Goal: Task Accomplishment & Management: Use online tool/utility

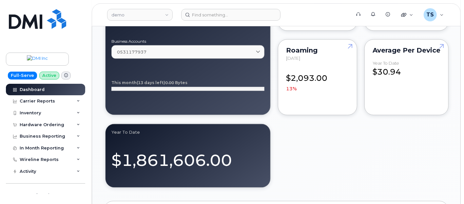
scroll to position [734, 0]
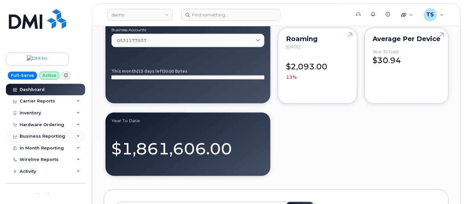
click at [60, 134] on div "Business Reporting" at bounding box center [43, 135] width 46 height 5
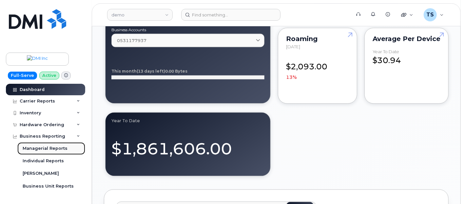
click at [47, 150] on div "Managerial Reports" at bounding box center [45, 148] width 45 height 6
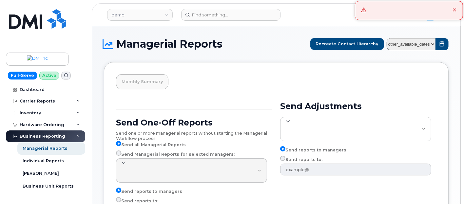
click at [454, 9] on icon at bounding box center [455, 10] width 4 height 4
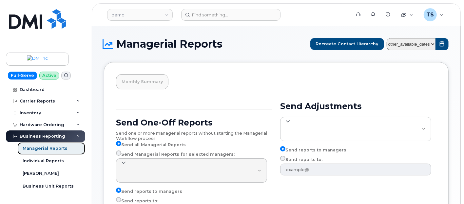
click at [52, 147] on div "Managerial Reports" at bounding box center [45, 148] width 45 height 6
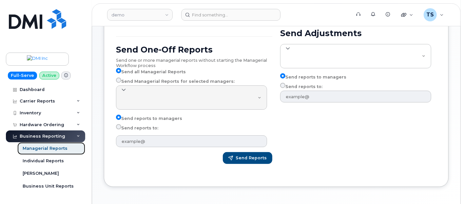
scroll to position [99, 0]
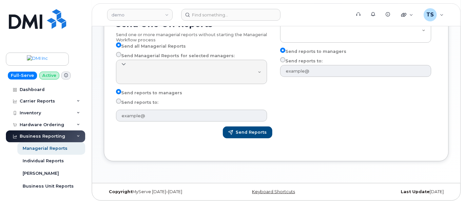
click at [139, 105] on label "Send reports to:" at bounding box center [137, 102] width 42 height 8
click at [121, 104] on input "Send reports to:" at bounding box center [118, 100] width 5 height 5
radio input "true"
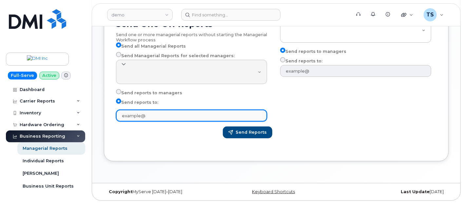
click at [163, 116] on input "text" at bounding box center [191, 115] width 151 height 12
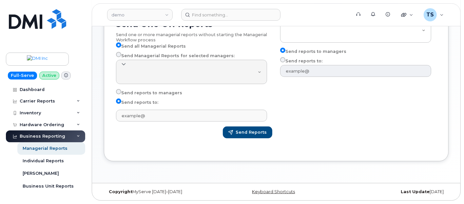
click at [398, 113] on div "Send Adjustments Send reports to managers Send reports to:" at bounding box center [358, 73] width 164 height 148
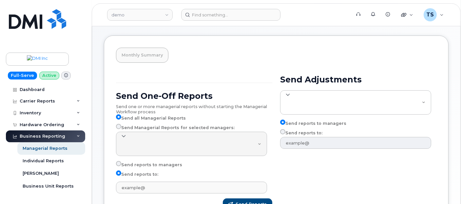
scroll to position [63, 0]
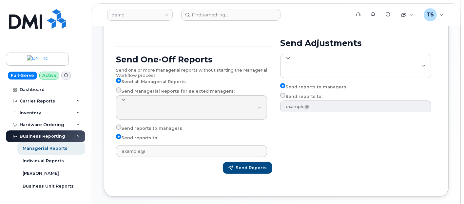
click at [411, 42] on h2 "Send Adjustments" at bounding box center [358, 43] width 156 height 10
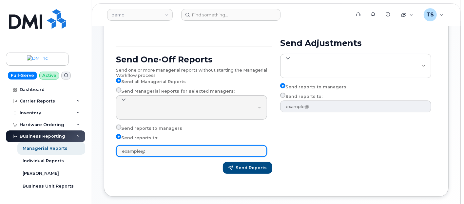
click at [167, 155] on input "text" at bounding box center [191, 151] width 151 height 12
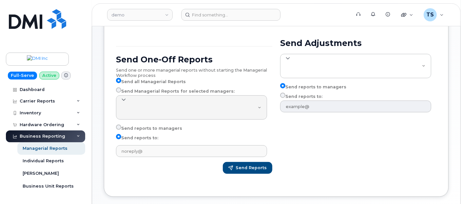
click at [417, 150] on div "Send Adjustments Send reports to managers Send reports to:" at bounding box center [358, 108] width 164 height 148
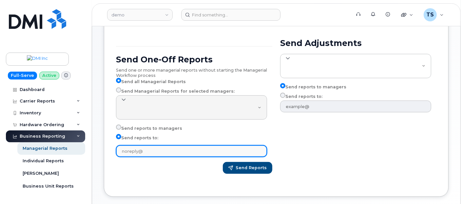
click at [226, 154] on input "noreply@" at bounding box center [191, 151] width 151 height 12
type input "[EMAIL_ADDRESS][DOMAIN_NAME]"
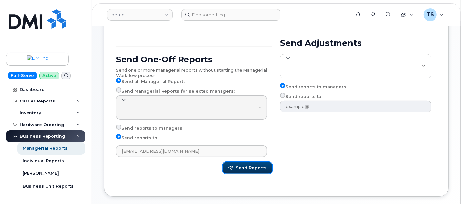
click at [248, 166] on button "Send Reports" at bounding box center [247, 168] width 49 height 12
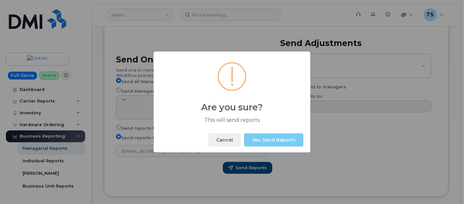
click at [266, 141] on button "Yes, Send Reports" at bounding box center [273, 139] width 59 height 13
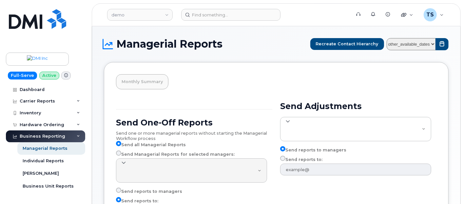
scroll to position [99, 0]
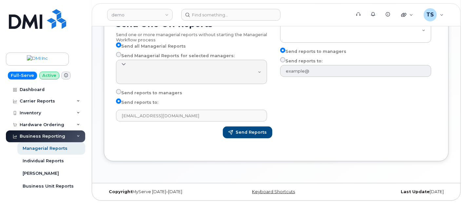
click at [305, 170] on div "Managerial Reports Recreate Contact Hierarchy other_available_dates Monthly Sum…" at bounding box center [276, 55] width 368 height 255
